Goal: Task Accomplishment & Management: Use online tool/utility

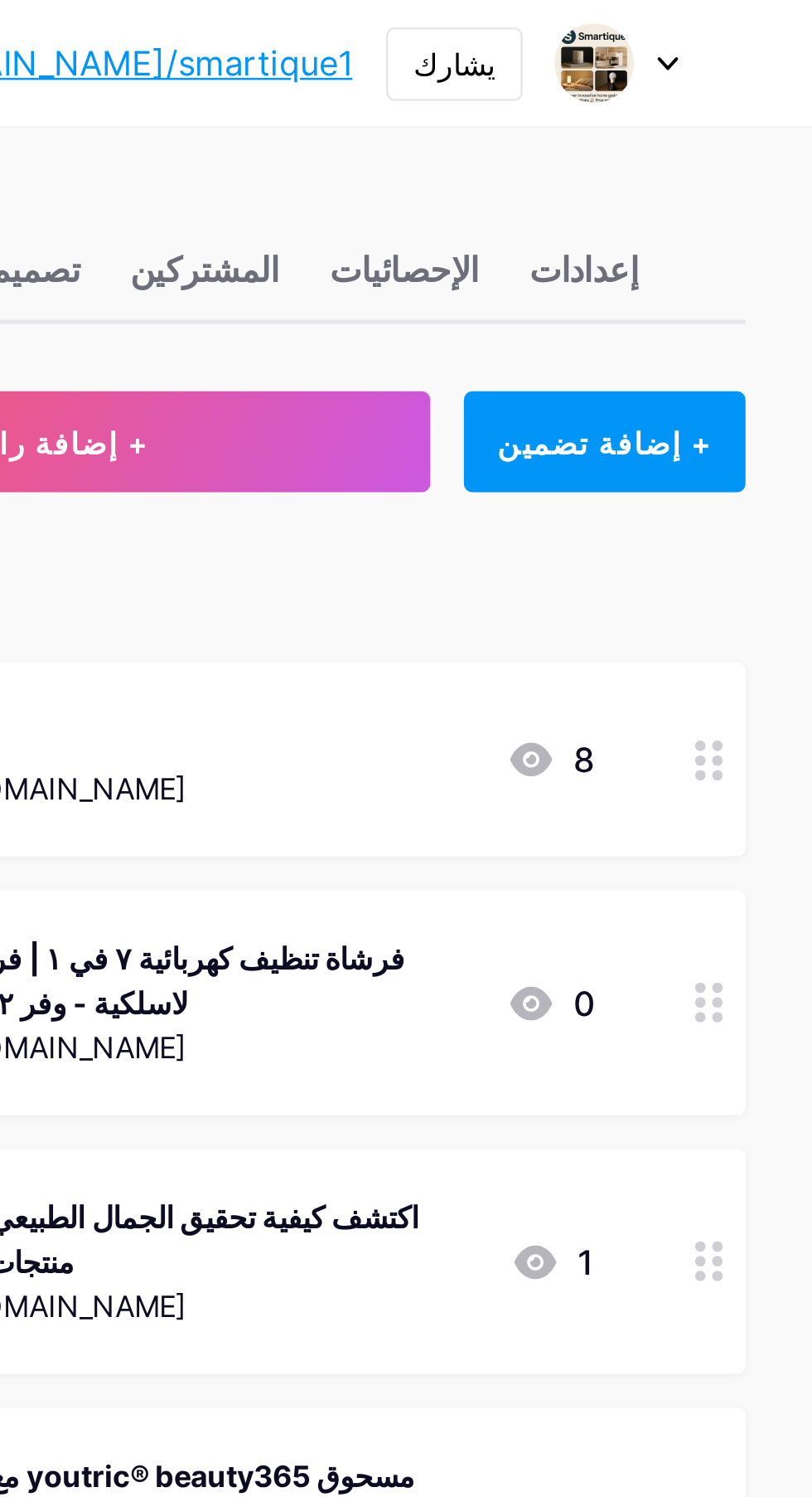
click at [757, 24] on icon at bounding box center [755, 25] width 7 height 4
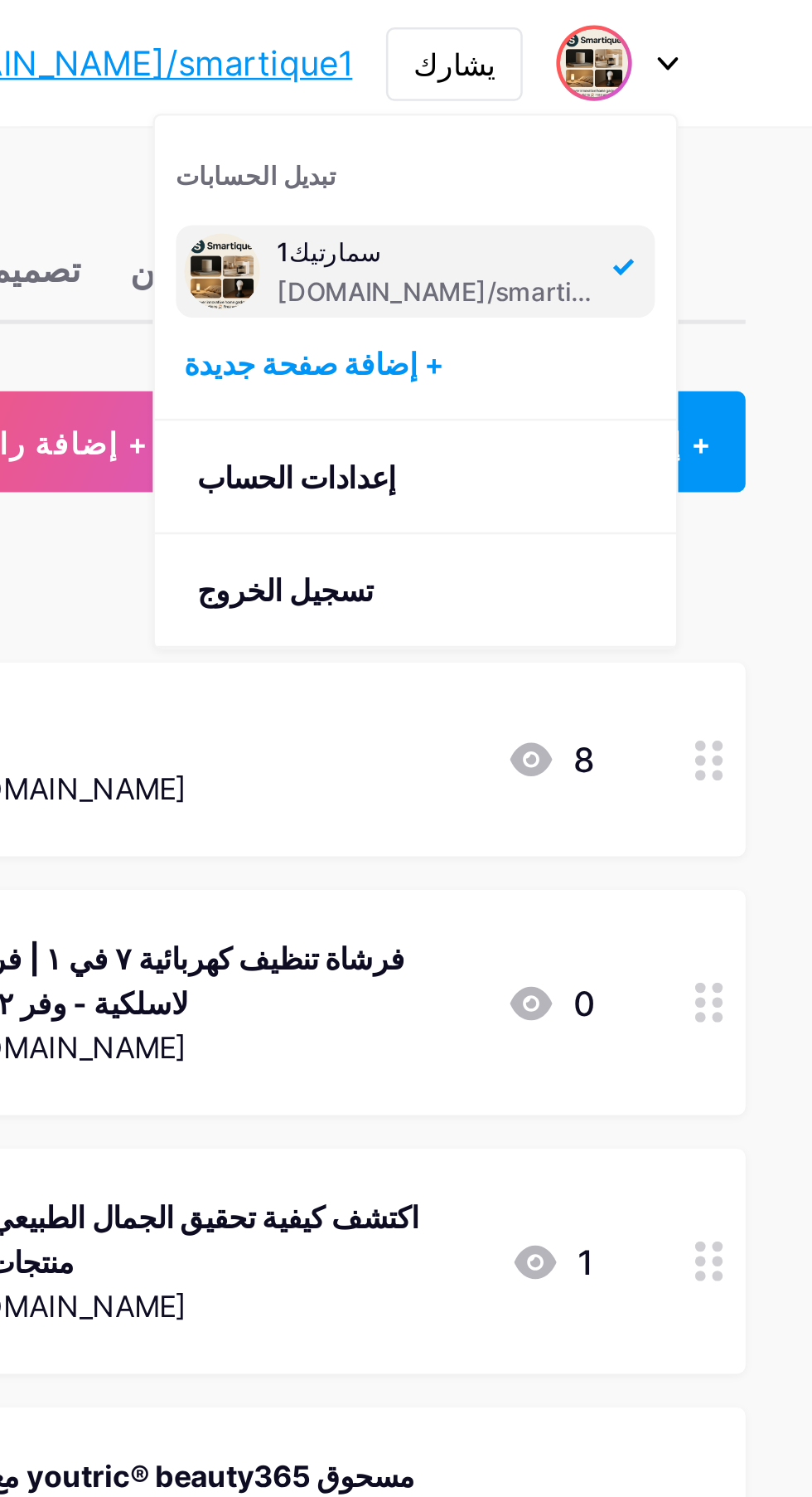
click at [645, 147] on font "+ إضافة صفحة جديدة" at bounding box center [615, 143] width 102 height 14
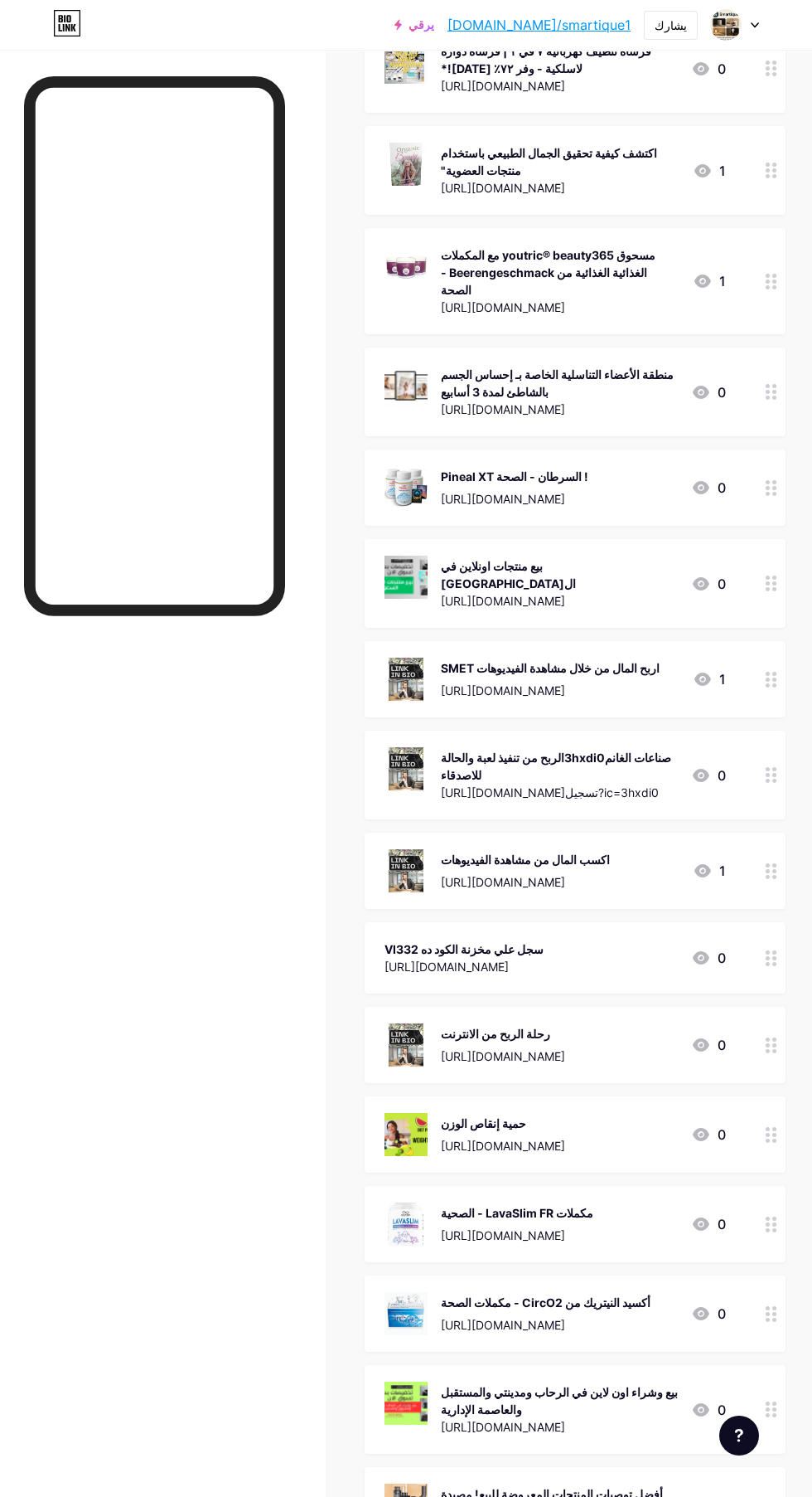
scroll to position [350, 0]
